Goal: Task Accomplishment & Management: Complete application form

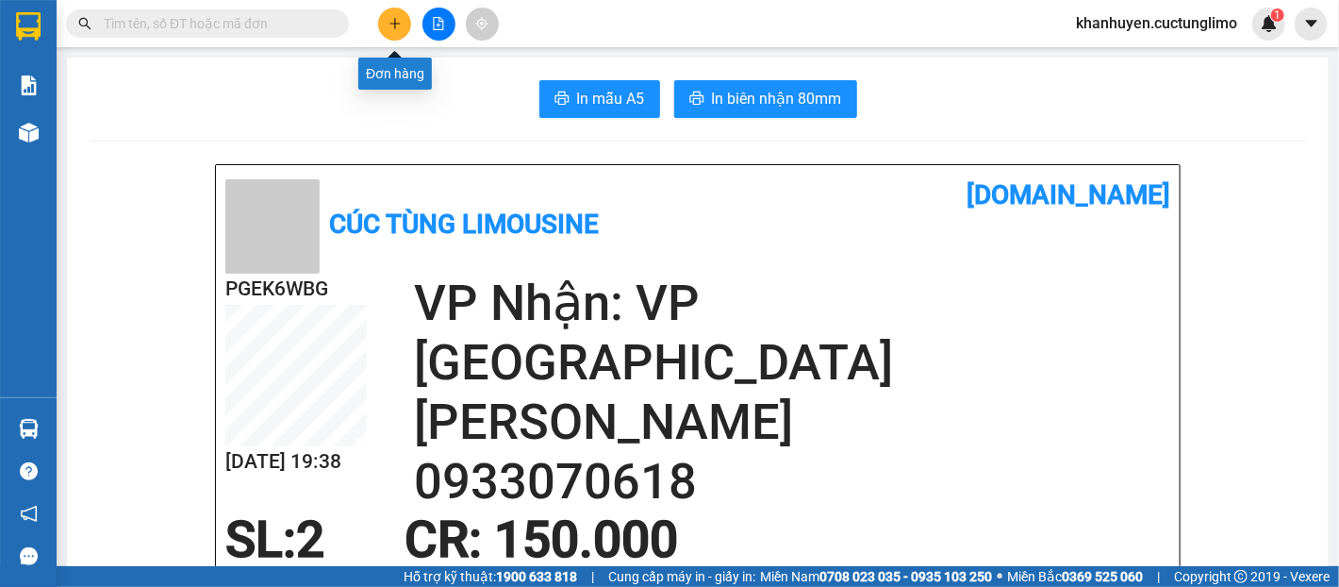
click at [405, 25] on button at bounding box center [394, 24] width 33 height 33
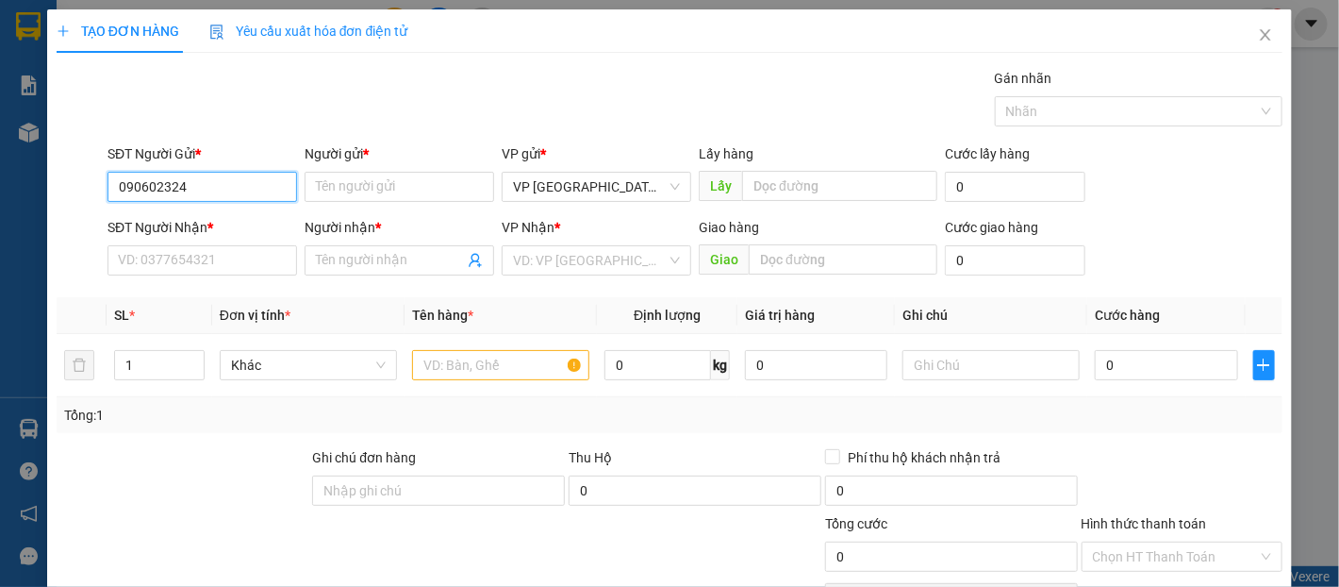
type input "0906023245"
click at [210, 228] on div "0906023245 - oanh" at bounding box center [200, 224] width 165 height 21
type input "oanh"
type input "0375491112"
type input "truyền"
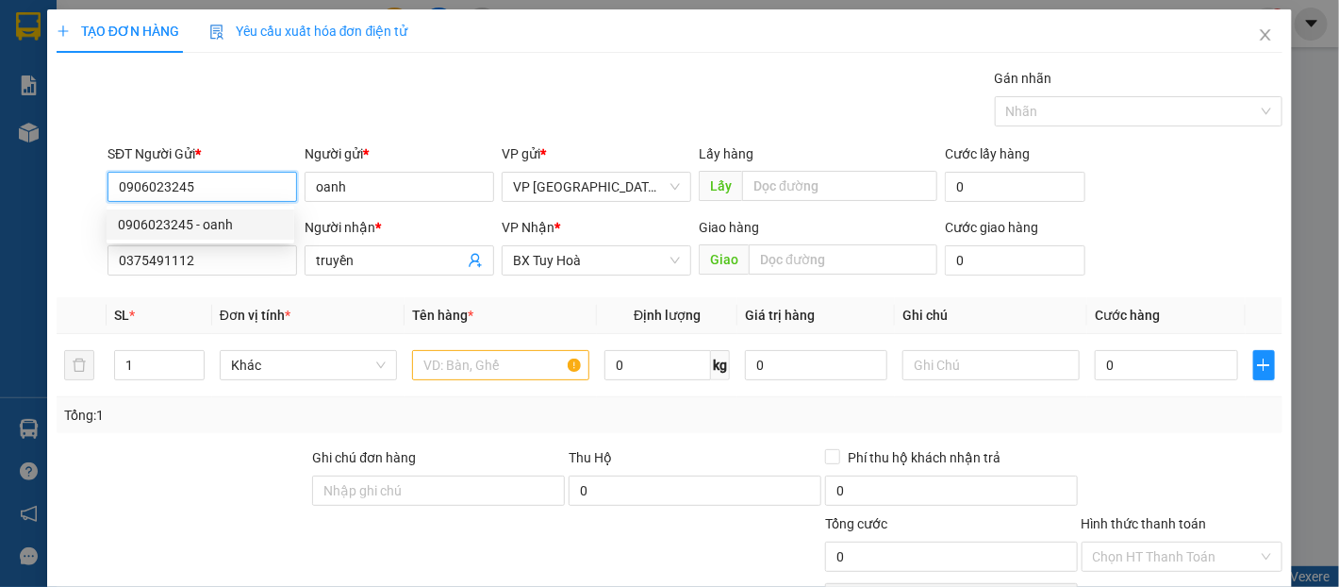
type input "30.000"
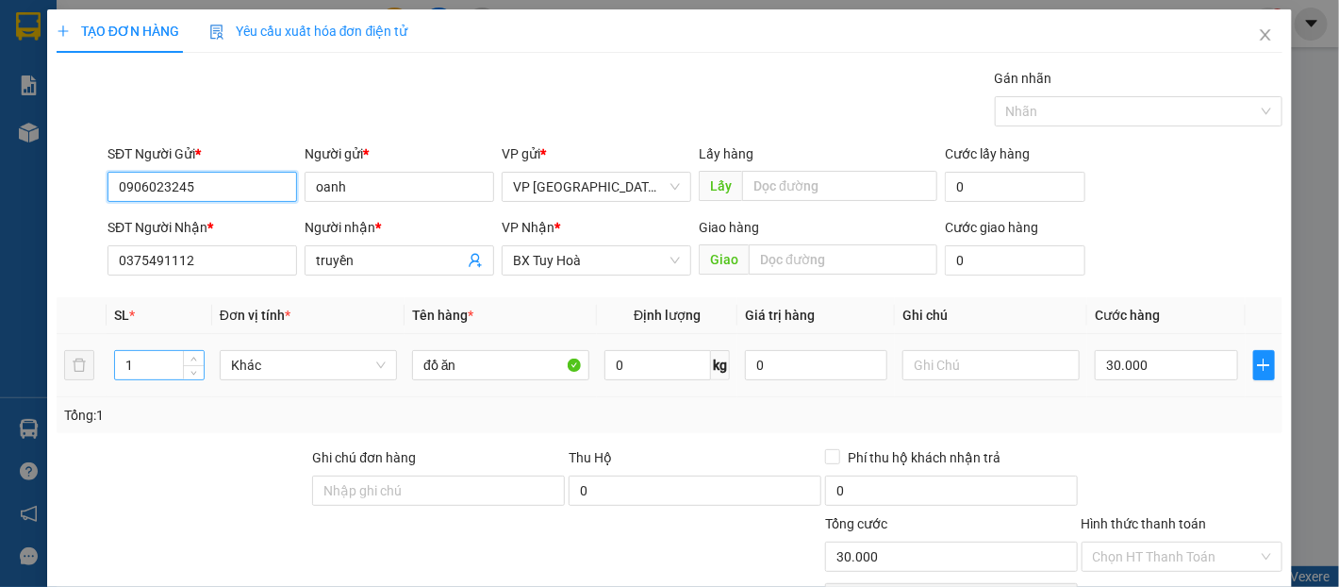
type input "0906023245"
click at [159, 362] on input "1" at bounding box center [159, 365] width 88 height 28
type input "2"
type input "1"
click at [1190, 368] on input "30.000" at bounding box center [1166, 365] width 142 height 30
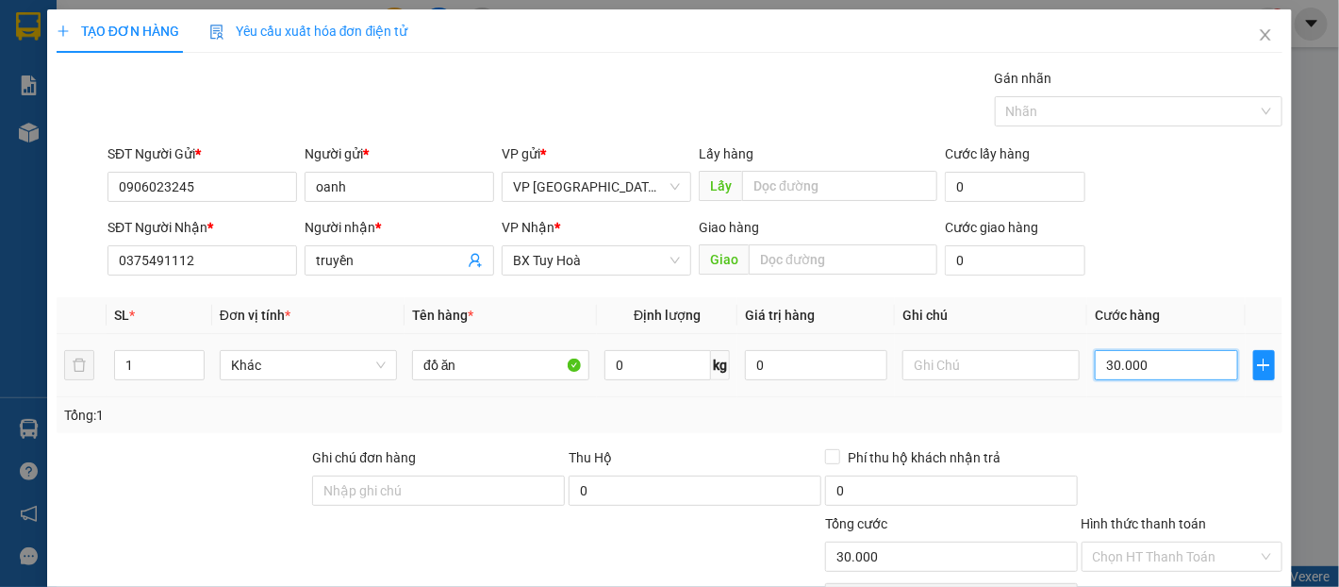
type input "0"
type input "6"
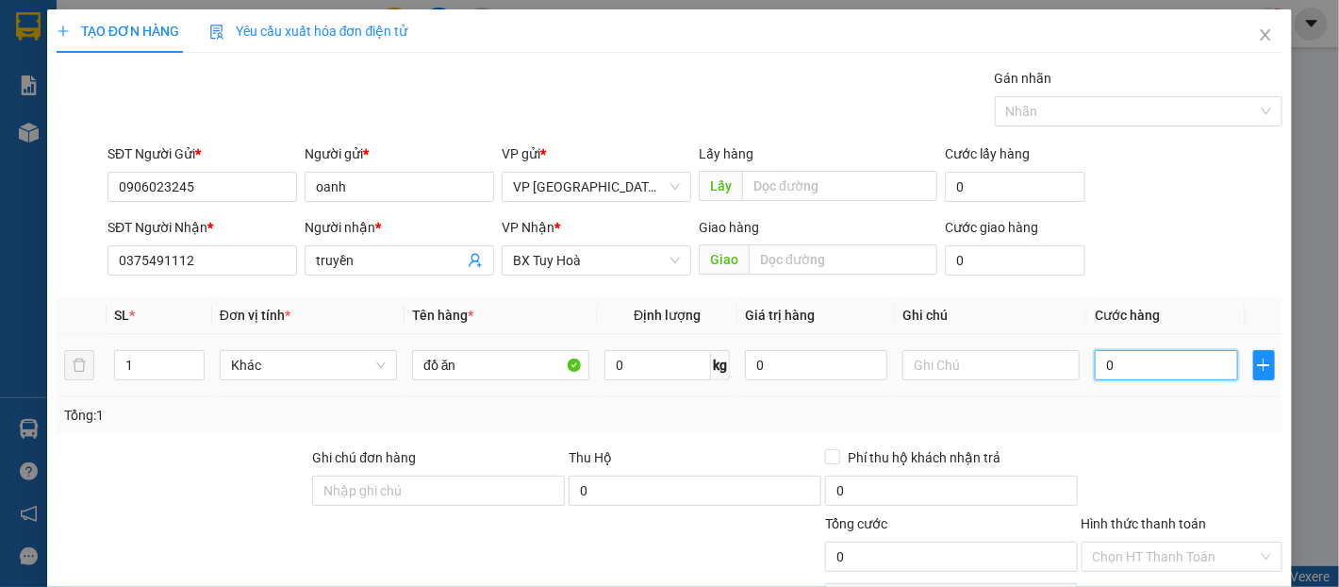
type input "06"
type input "60"
type input "060"
type input "600"
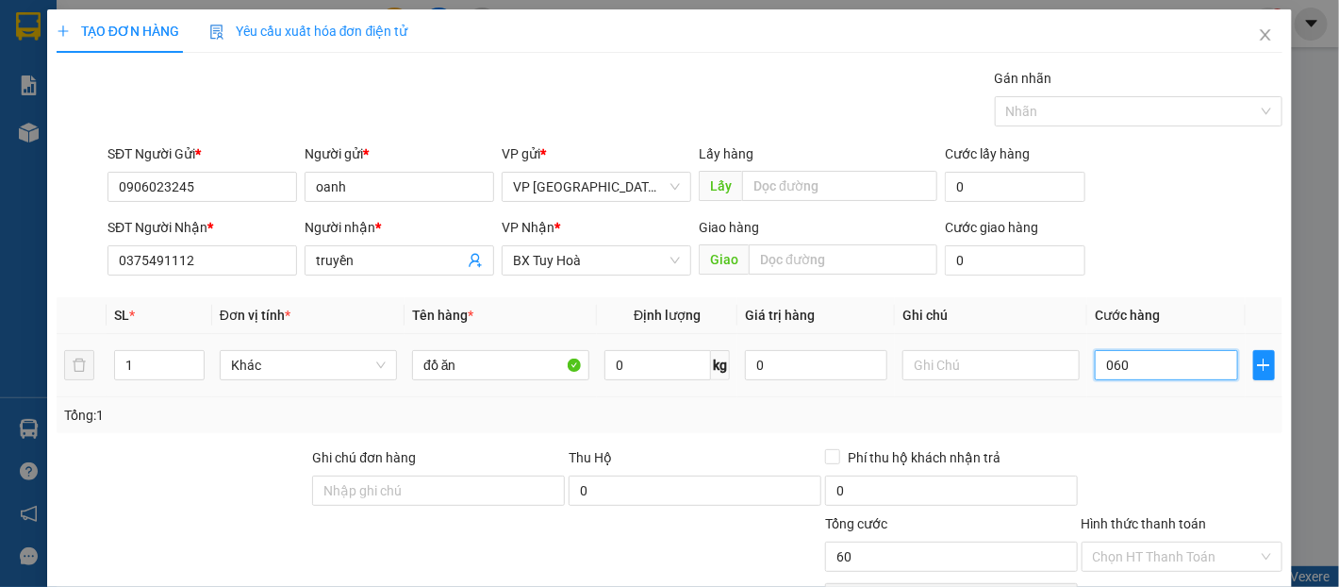
type input "600"
type input "0.600"
type input "60"
type input "060"
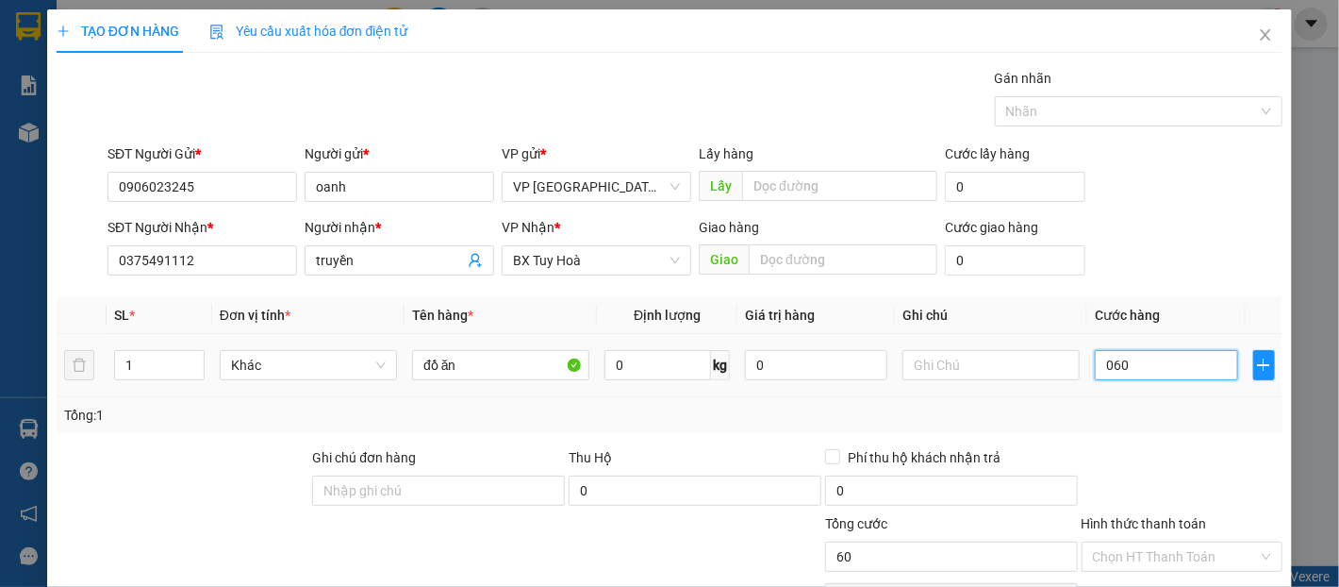
type input "6"
type input "06"
type input "0"
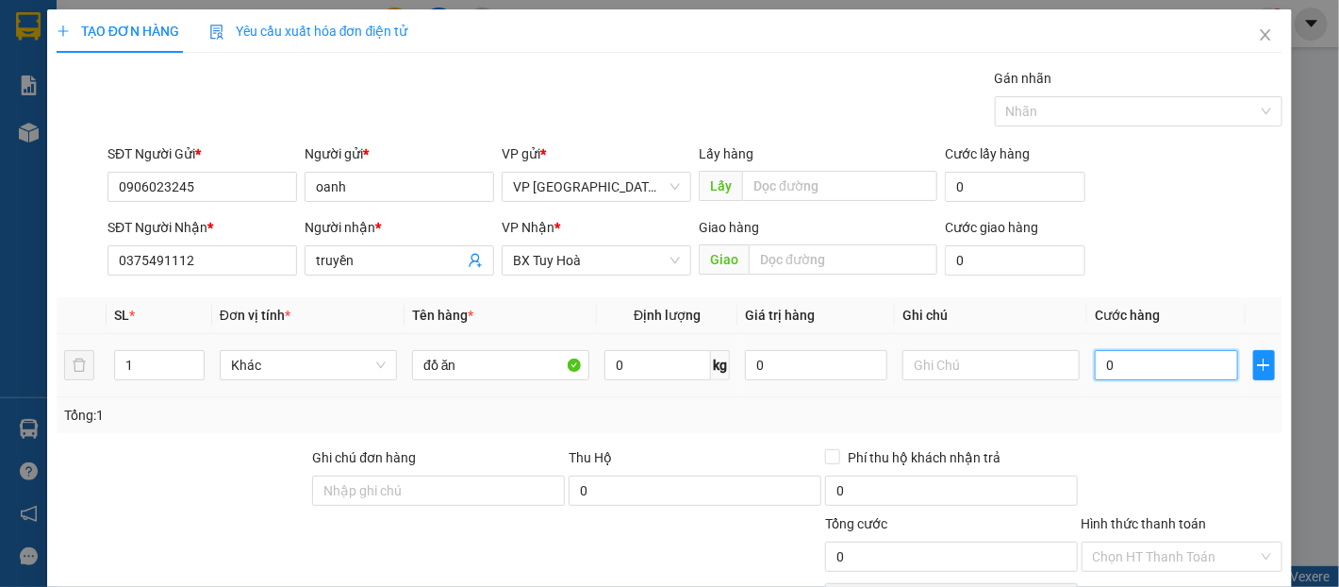
type input "0"
type input "6"
type input "06"
type input "0"
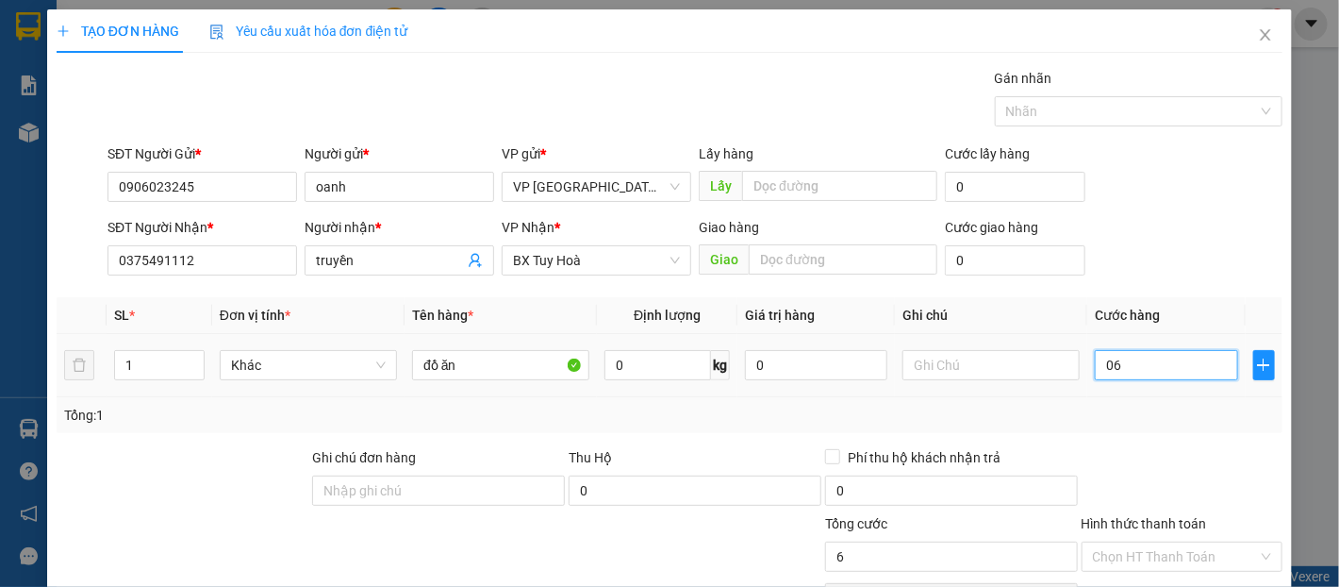
type input "0"
type input "60"
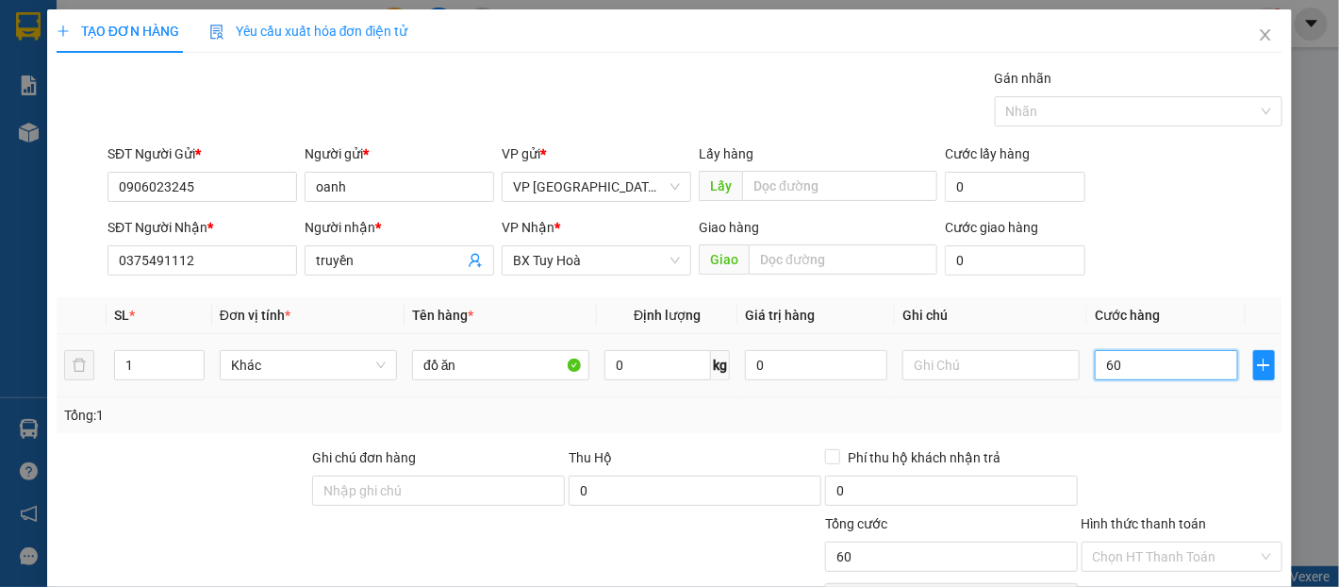
type input "600"
type input "6.000"
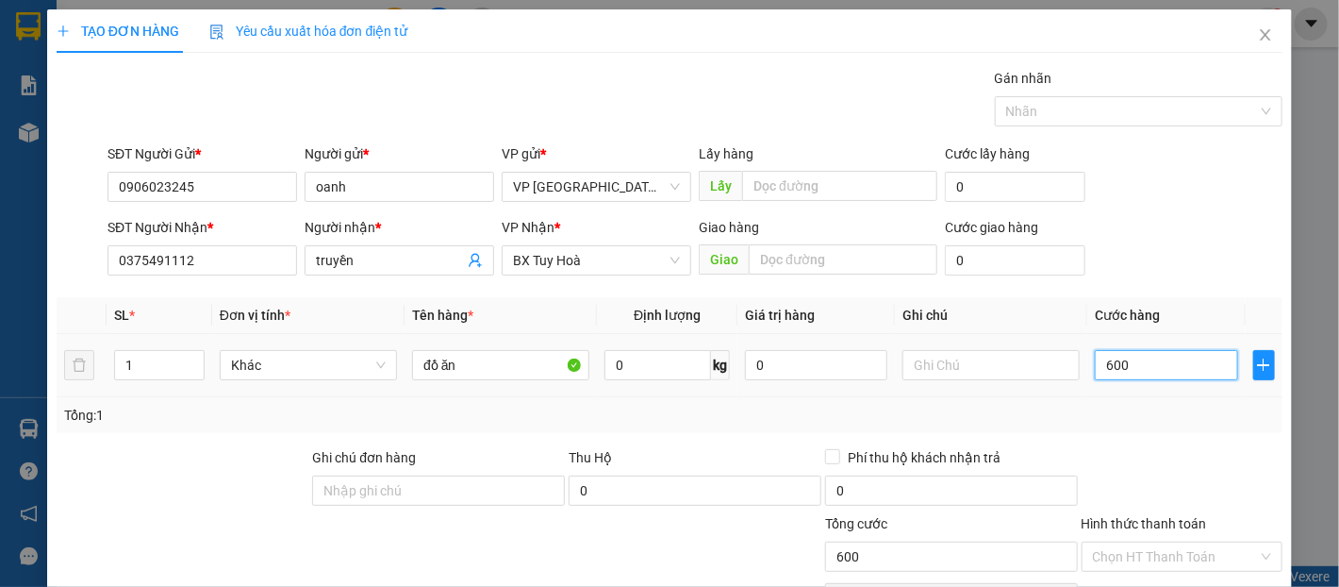
type input "6.000"
type input "60.000"
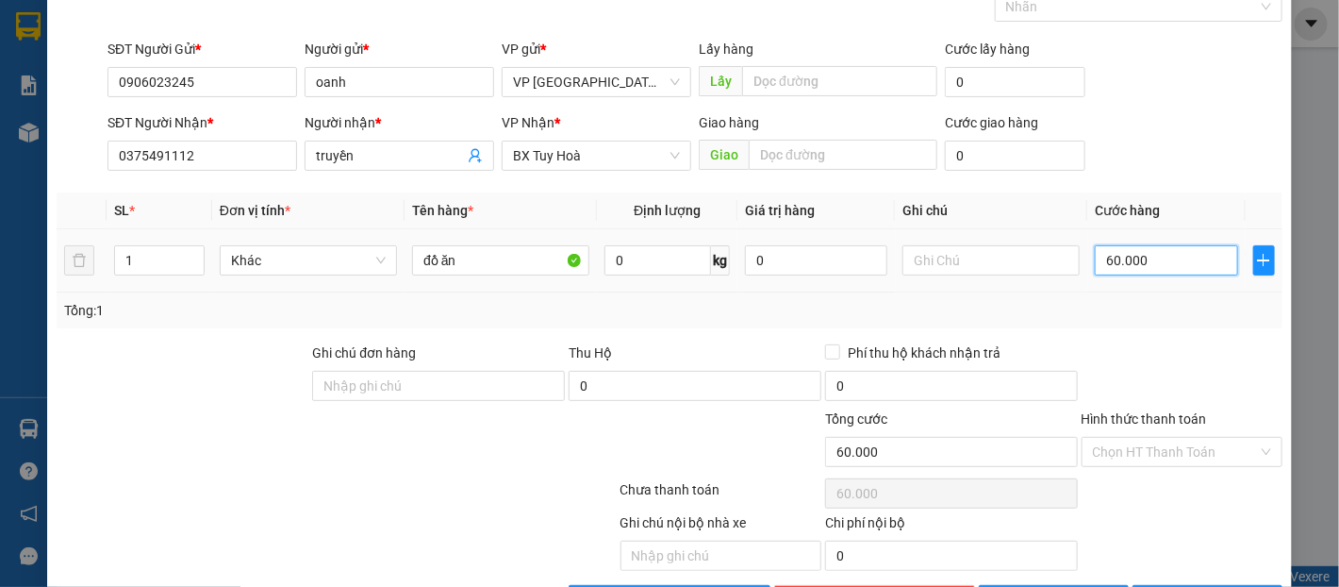
scroll to position [168, 0]
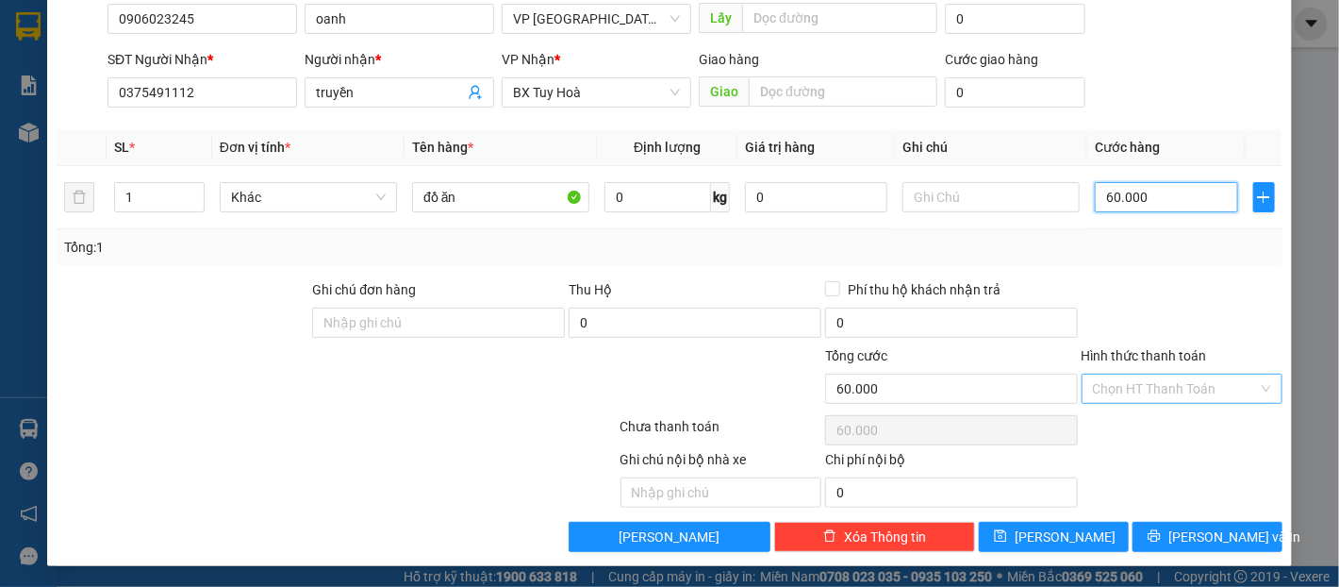
type input "60.000"
click at [1165, 385] on input "Hình thức thanh toán" at bounding box center [1175, 388] width 165 height 28
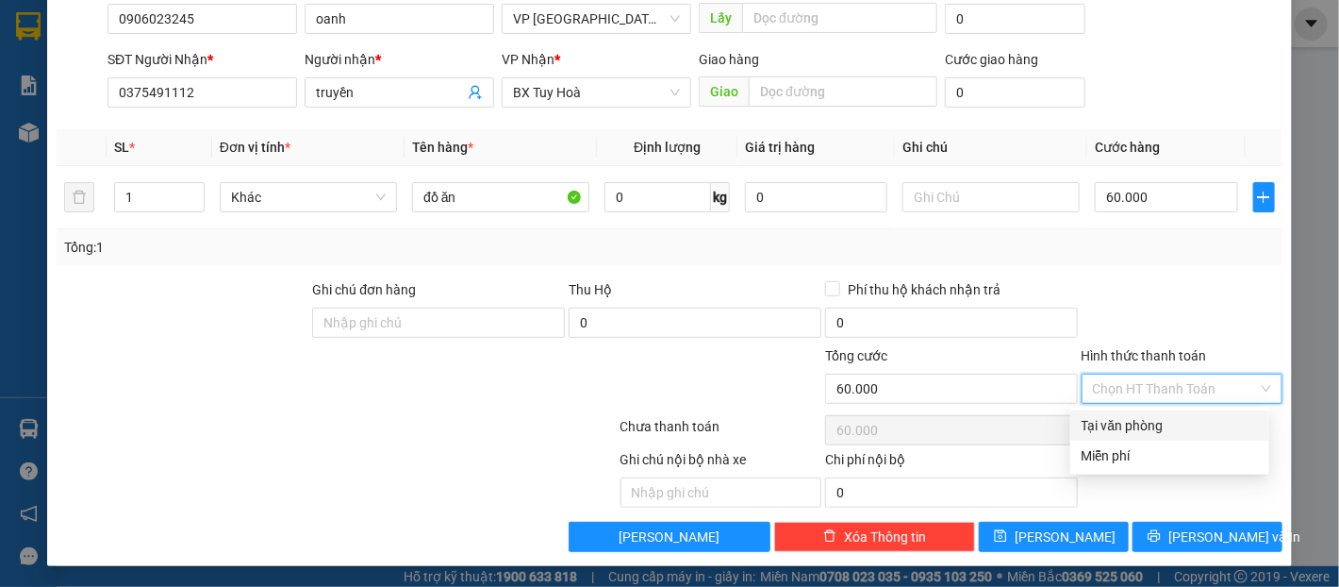
click at [1178, 427] on div "Tại văn phòng" at bounding box center [1170, 425] width 176 height 21
type input "0"
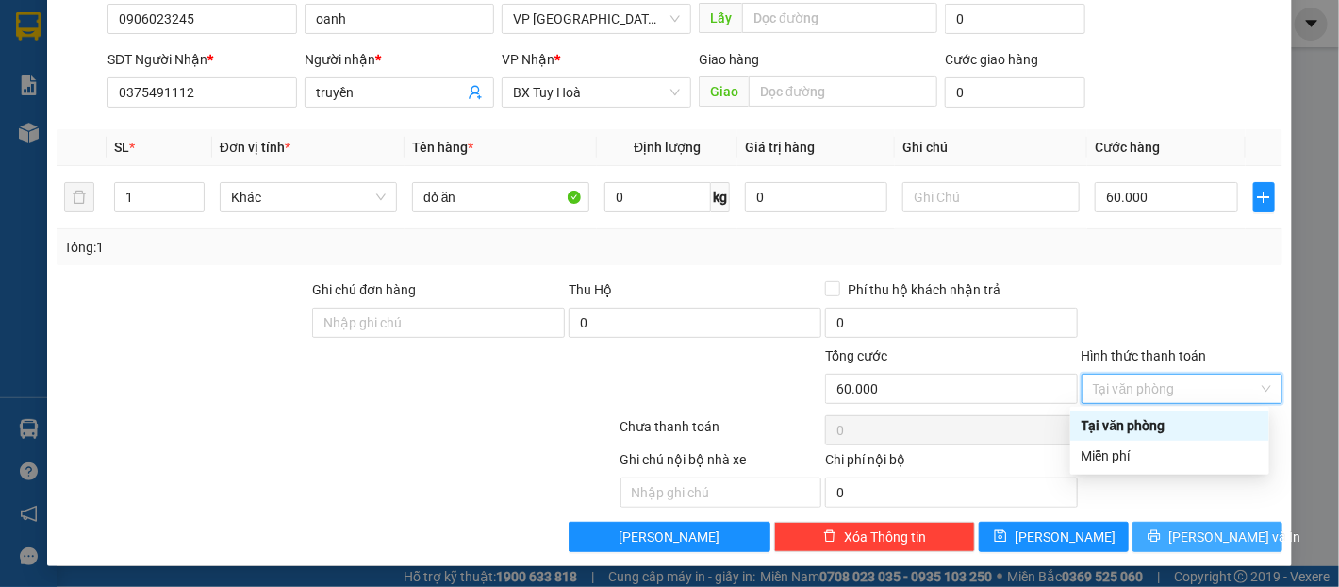
click at [1181, 530] on span "[PERSON_NAME] và In" at bounding box center [1234, 536] width 132 height 21
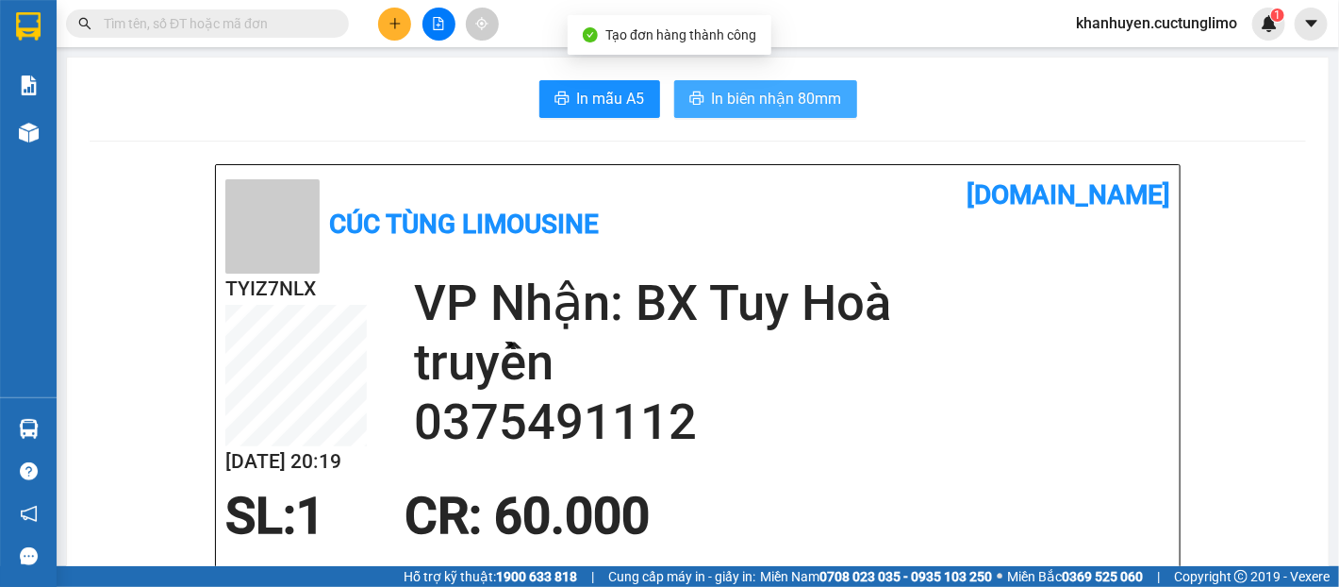
click at [772, 98] on span "In biên nhận 80mm" at bounding box center [777, 99] width 130 height 24
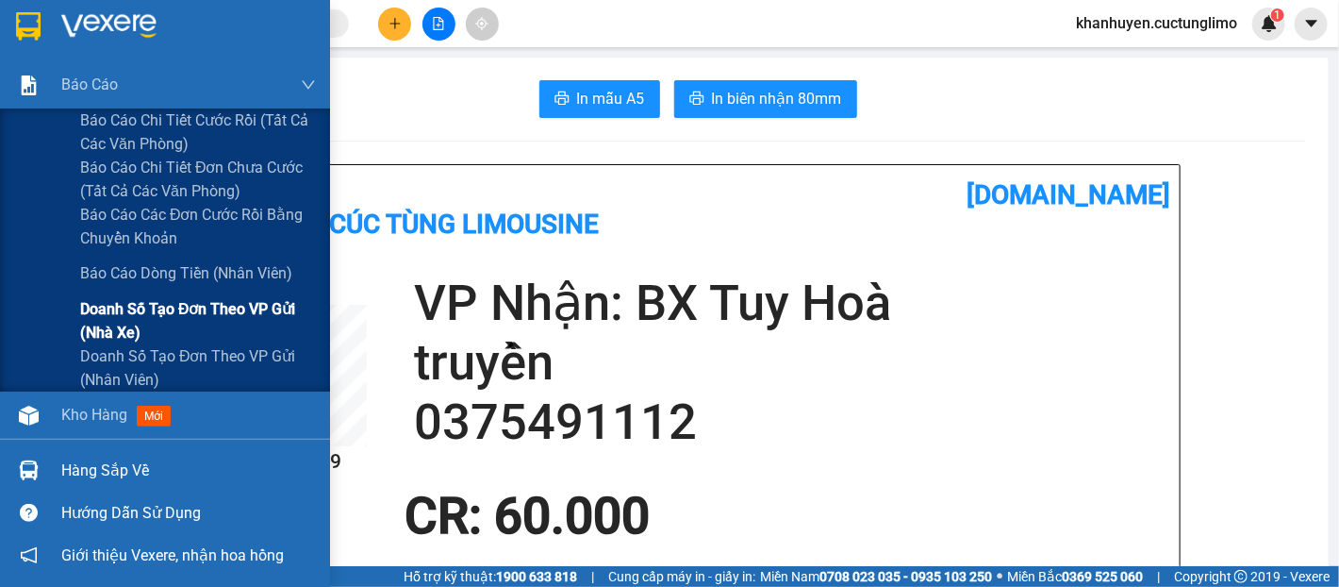
click at [184, 323] on span "Doanh số tạo đơn theo VP gửi (nhà xe)" at bounding box center [198, 320] width 236 height 47
